Goal: Task Accomplishment & Management: Manage account settings

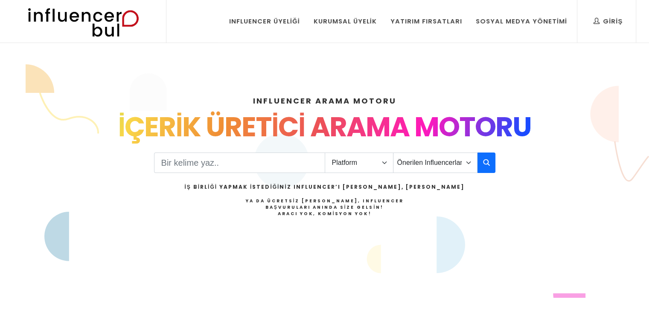
scroll to position [1159, 0]
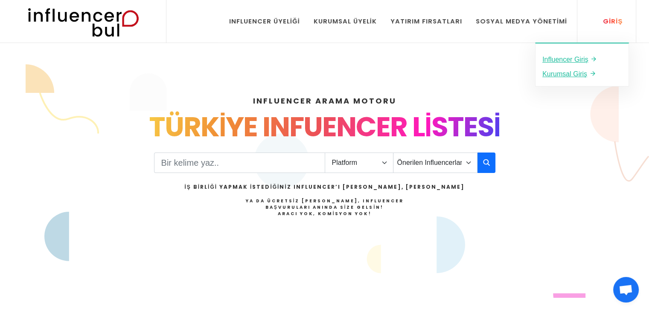
click at [605, 15] on link "Giriş" at bounding box center [608, 21] width 42 height 43
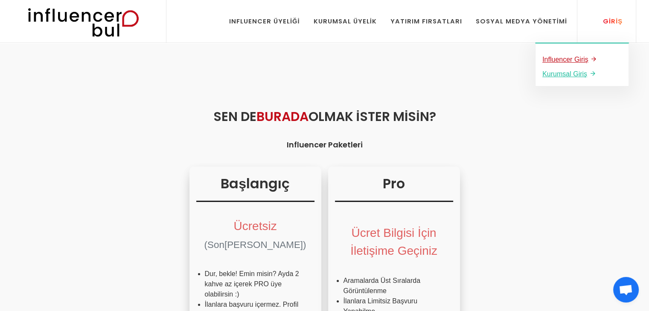
click at [585, 63] on u "Influencer Giriş" at bounding box center [565, 59] width 46 height 7
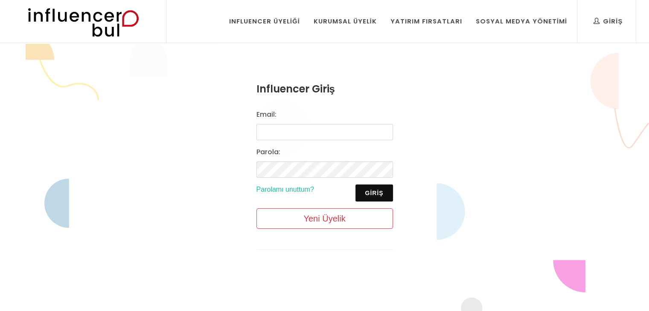
scroll to position [1159, 0]
click at [336, 137] on input "Email:" at bounding box center [324, 132] width 137 height 16
type input "[EMAIL_ADDRESS][DOMAIN_NAME]"
click at [379, 192] on button "Giriş" at bounding box center [373, 193] width 37 height 17
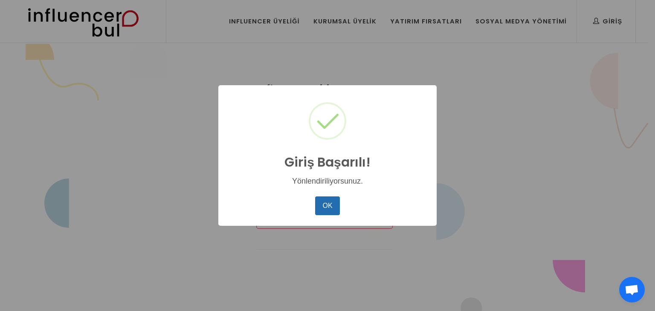
click at [336, 205] on button "OK" at bounding box center [327, 206] width 25 height 19
